Goal: Information Seeking & Learning: Find contact information

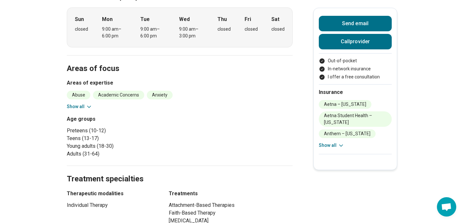
scroll to position [212, 0]
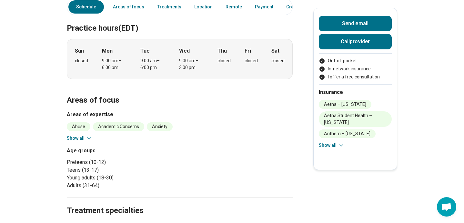
scroll to position [0, 0]
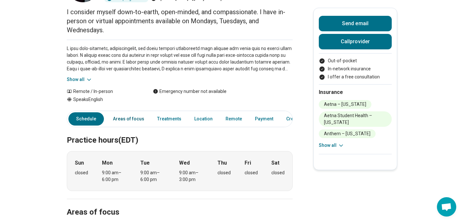
click at [137, 120] on link "Areas of focus" at bounding box center [128, 118] width 39 height 13
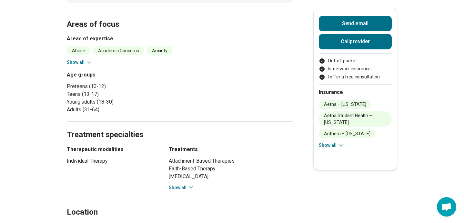
scroll to position [259, 0]
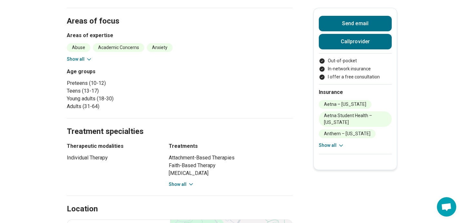
click at [86, 59] on icon at bounding box center [89, 59] width 6 height 6
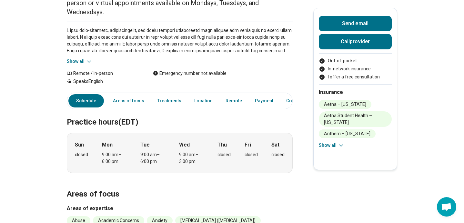
scroll to position [0, 0]
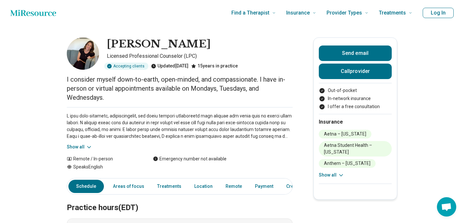
click at [339, 176] on icon at bounding box center [341, 175] width 6 height 6
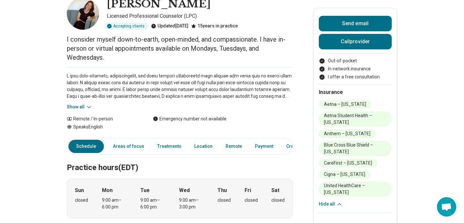
scroll to position [38, 0]
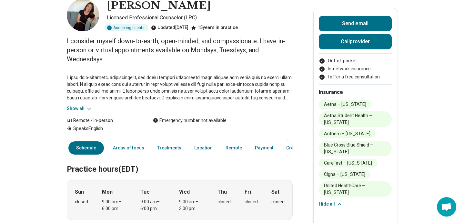
click at [84, 104] on div "Show all" at bounding box center [180, 90] width 226 height 43
click at [78, 110] on button "Show all" at bounding box center [80, 108] width 26 height 7
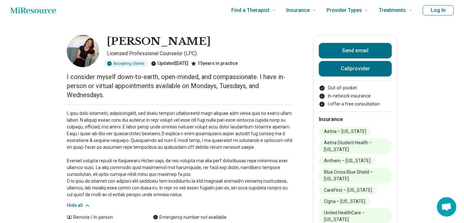
scroll to position [0, 0]
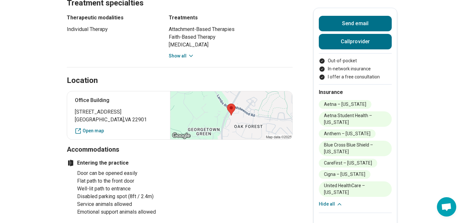
scroll to position [561, 0]
drag, startPoint x: 133, startPoint y: 107, endPoint x: 70, endPoint y: 101, distance: 63.6
click at [70, 101] on div "Office Building [STREET_ADDRESS] Open map" at bounding box center [180, 115] width 226 height 49
copy p "[STREET_ADDRESS]"
